Goal: Find contact information: Find contact information

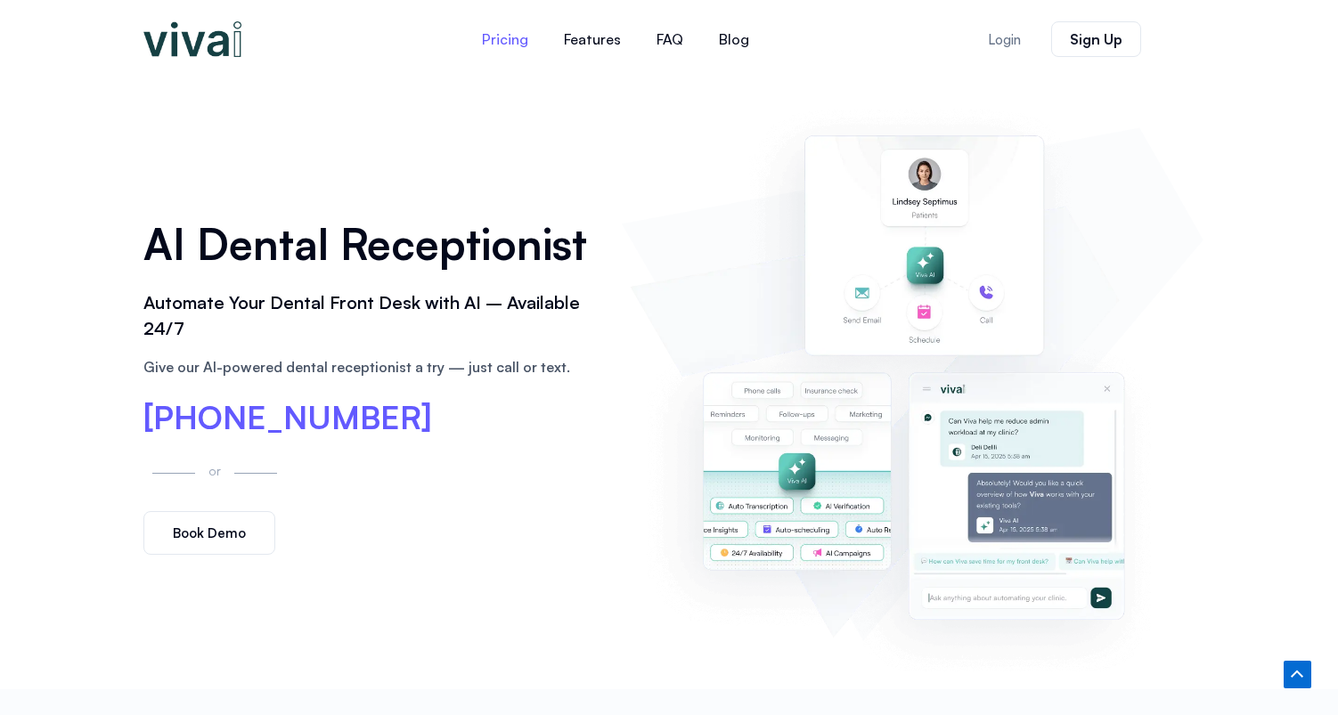
scroll to position [4664, 0]
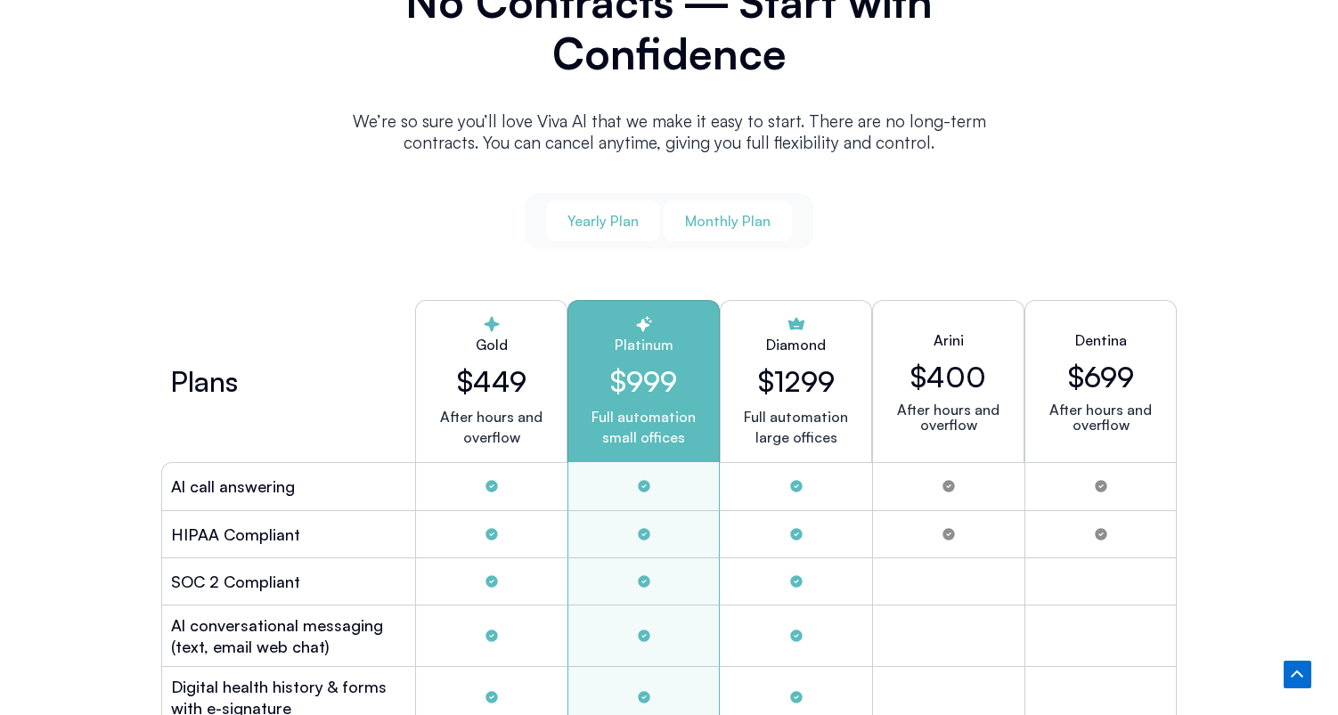
click at [581, 220] on span "Yearly Plan" at bounding box center [603, 221] width 71 height 20
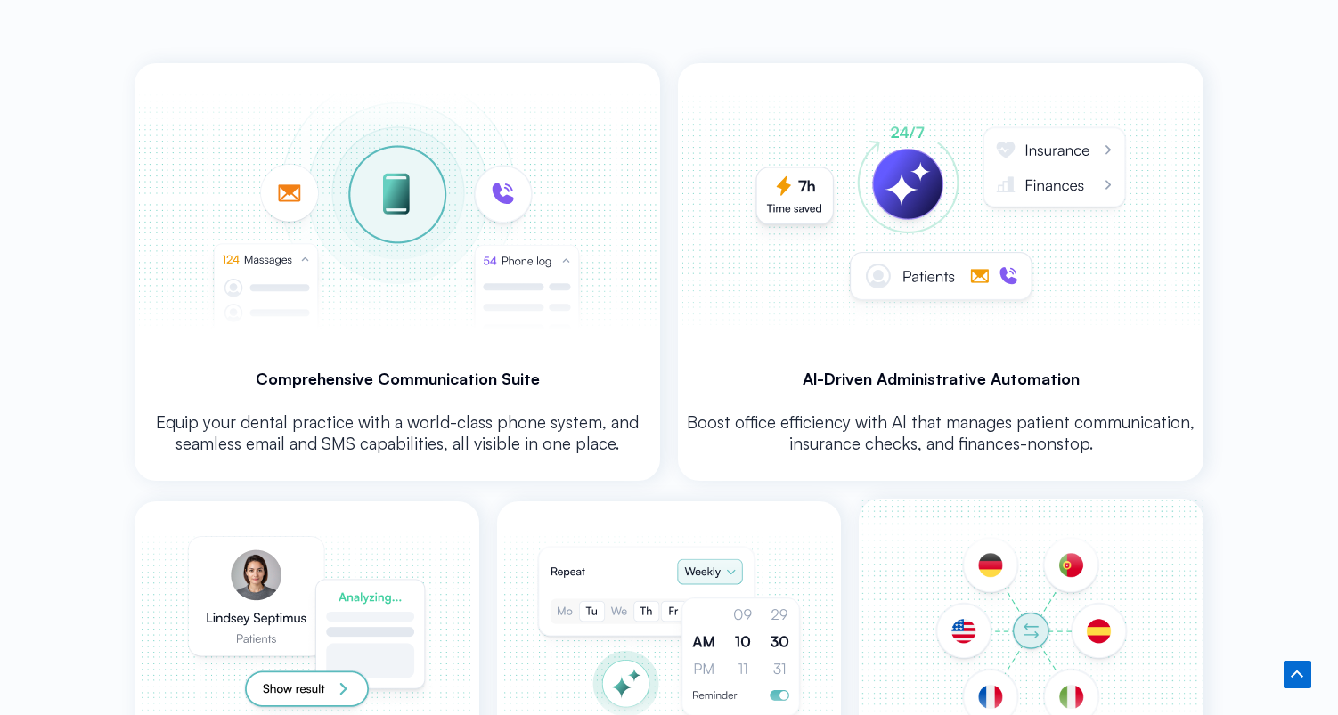
scroll to position [3518, 0]
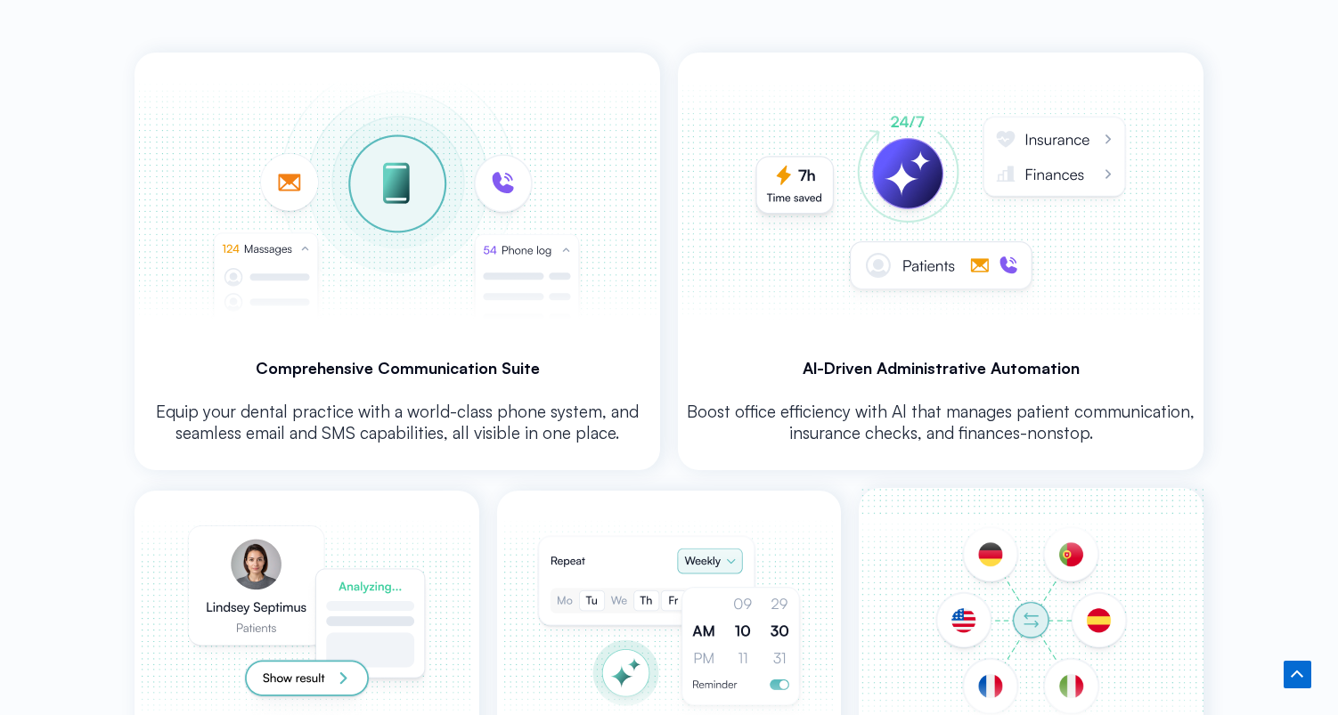
click at [944, 246] on img at bounding box center [941, 201] width 520 height 296
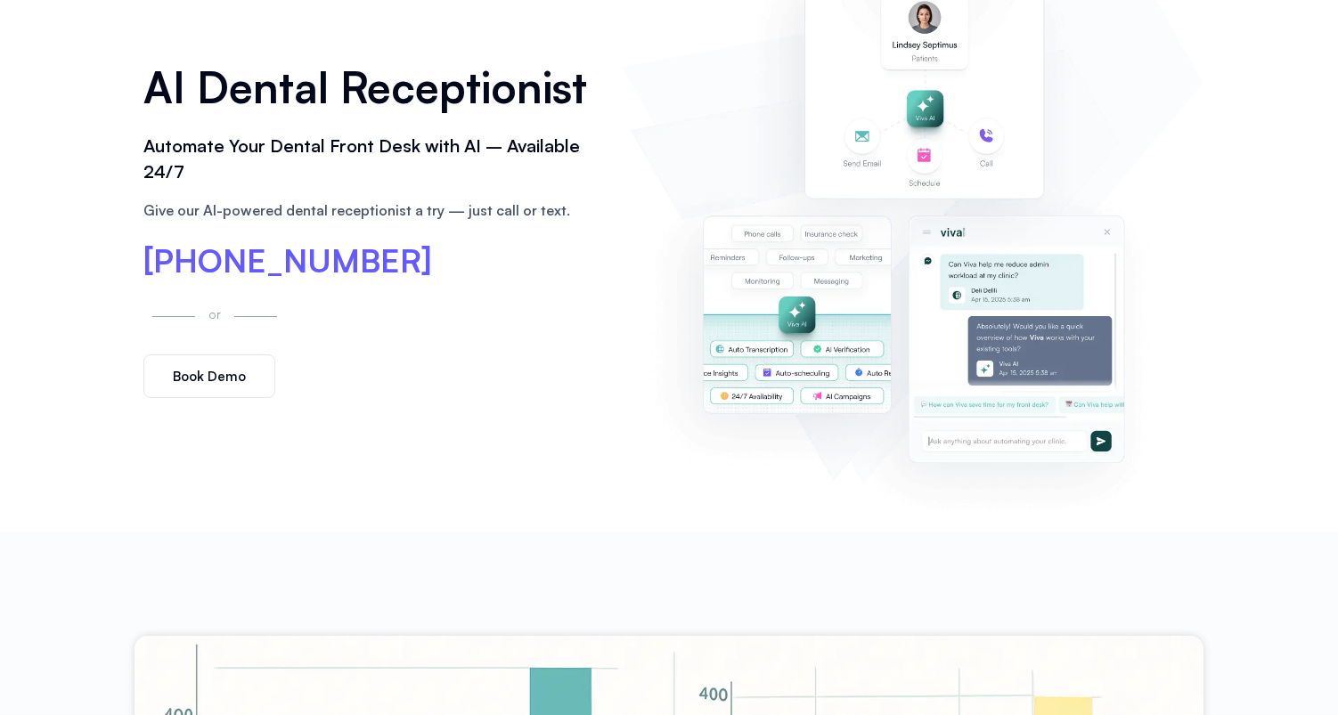
scroll to position [0, 0]
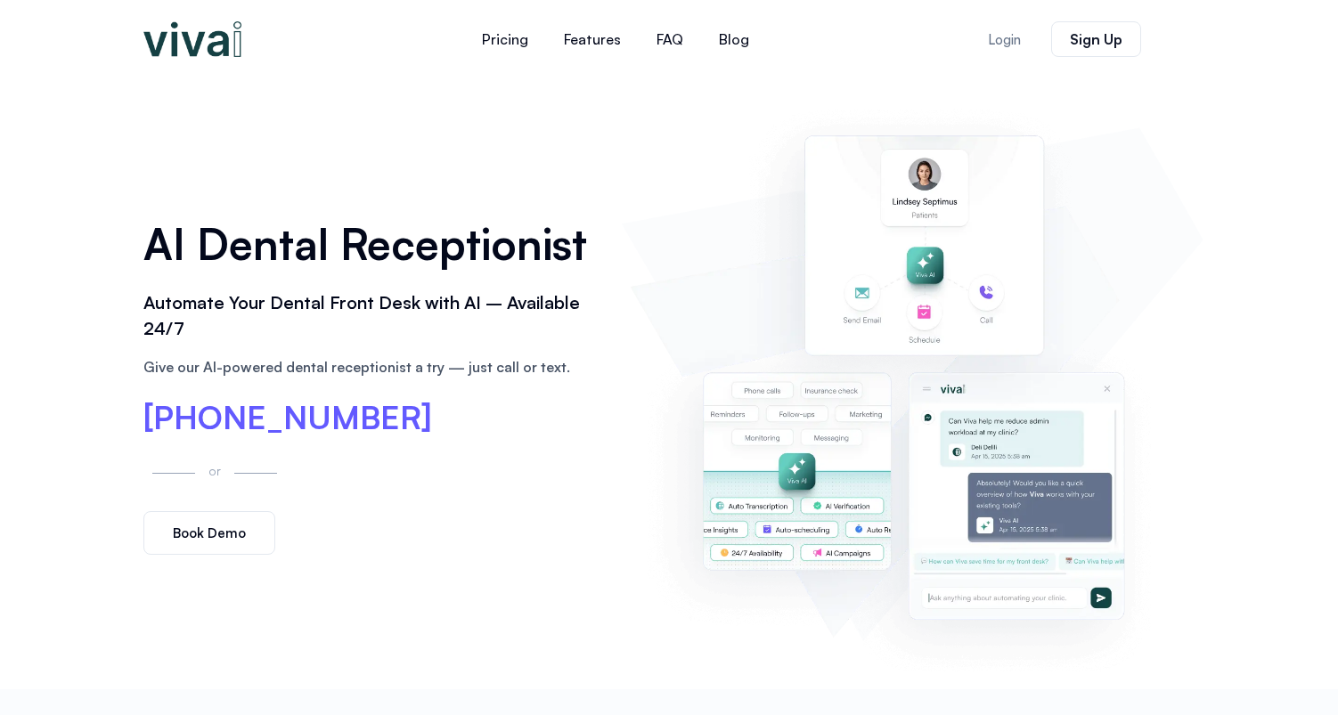
click at [265, 430] on span "[PHONE_NUMBER]" at bounding box center [287, 418] width 289 height 32
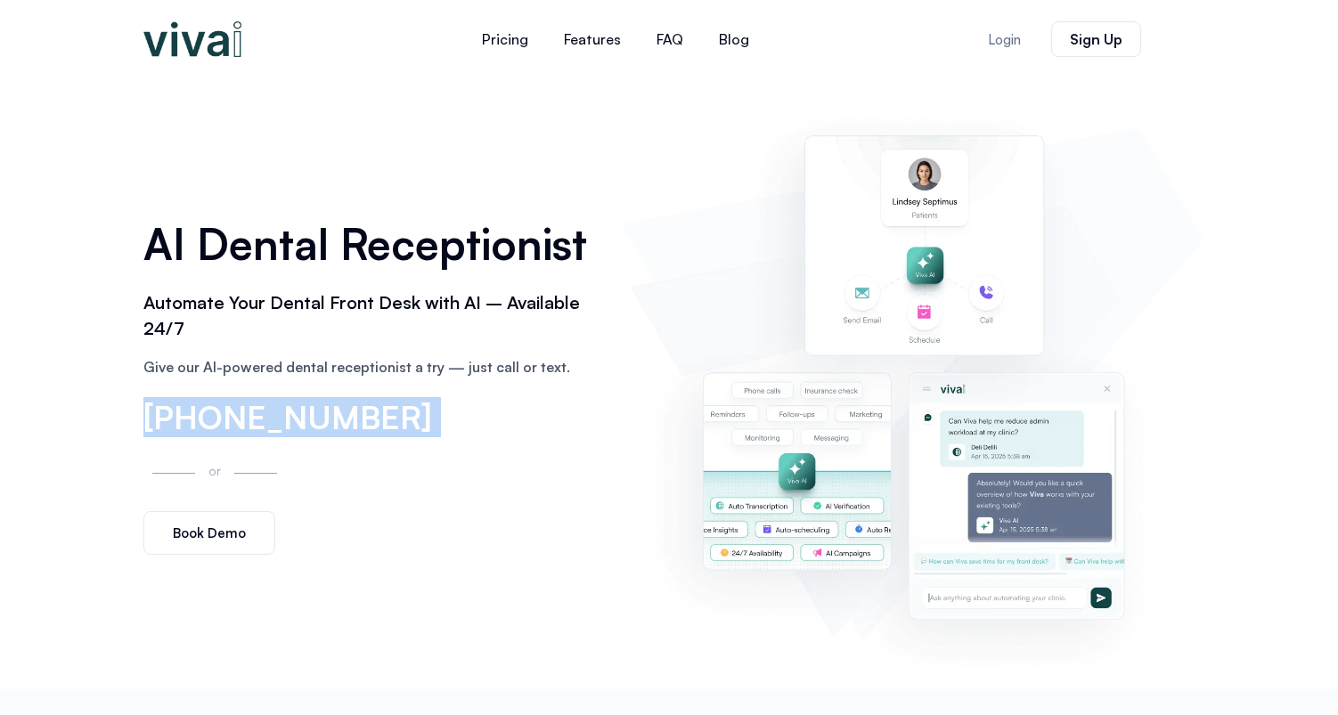
copy div "[PHONE_NUMBER] [PHONE_NUMBER]"
